Goal: Task Accomplishment & Management: Use online tool/utility

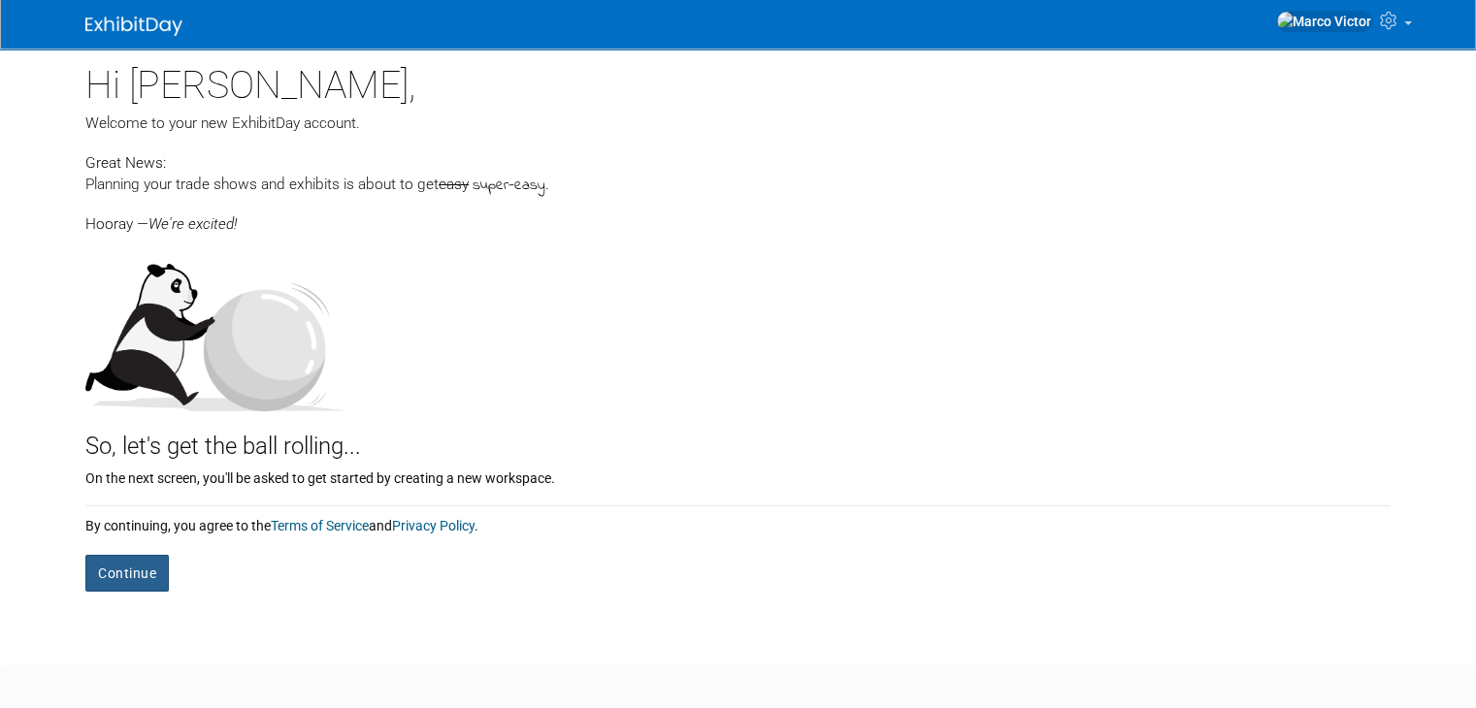
click at [106, 577] on button "Continue" at bounding box center [126, 573] width 83 height 37
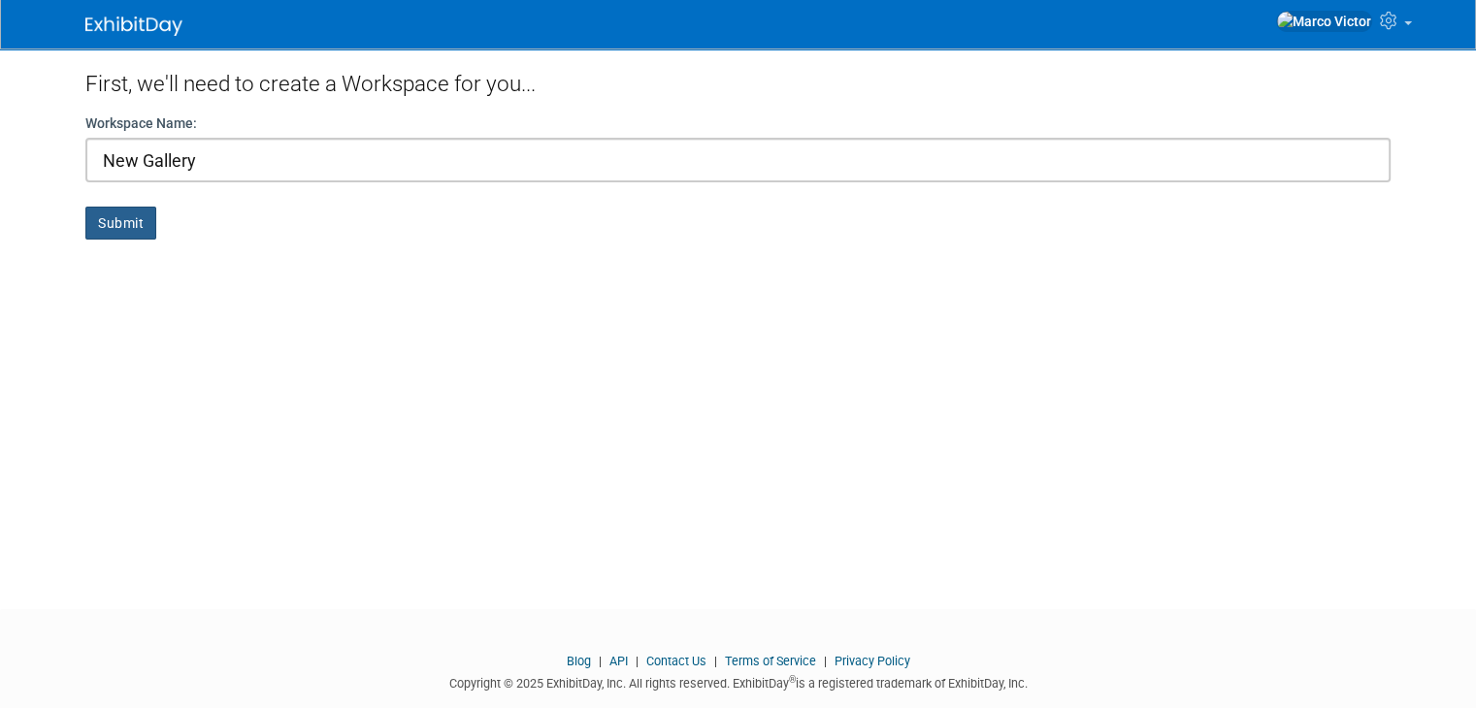
type input "New Gallery"
click at [86, 222] on button "Submit" at bounding box center [120, 223] width 71 height 33
